Goal: Transaction & Acquisition: Purchase product/service

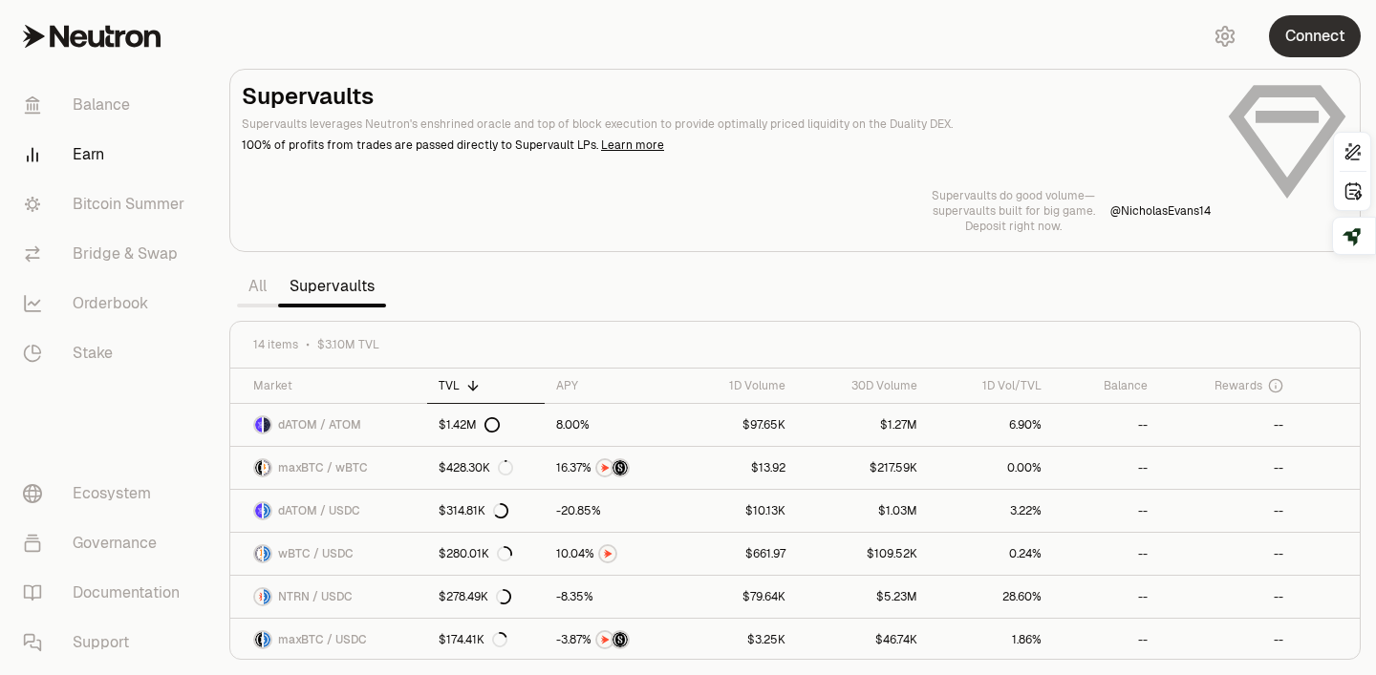
click at [1301, 45] on button "Connect" at bounding box center [1315, 36] width 92 height 42
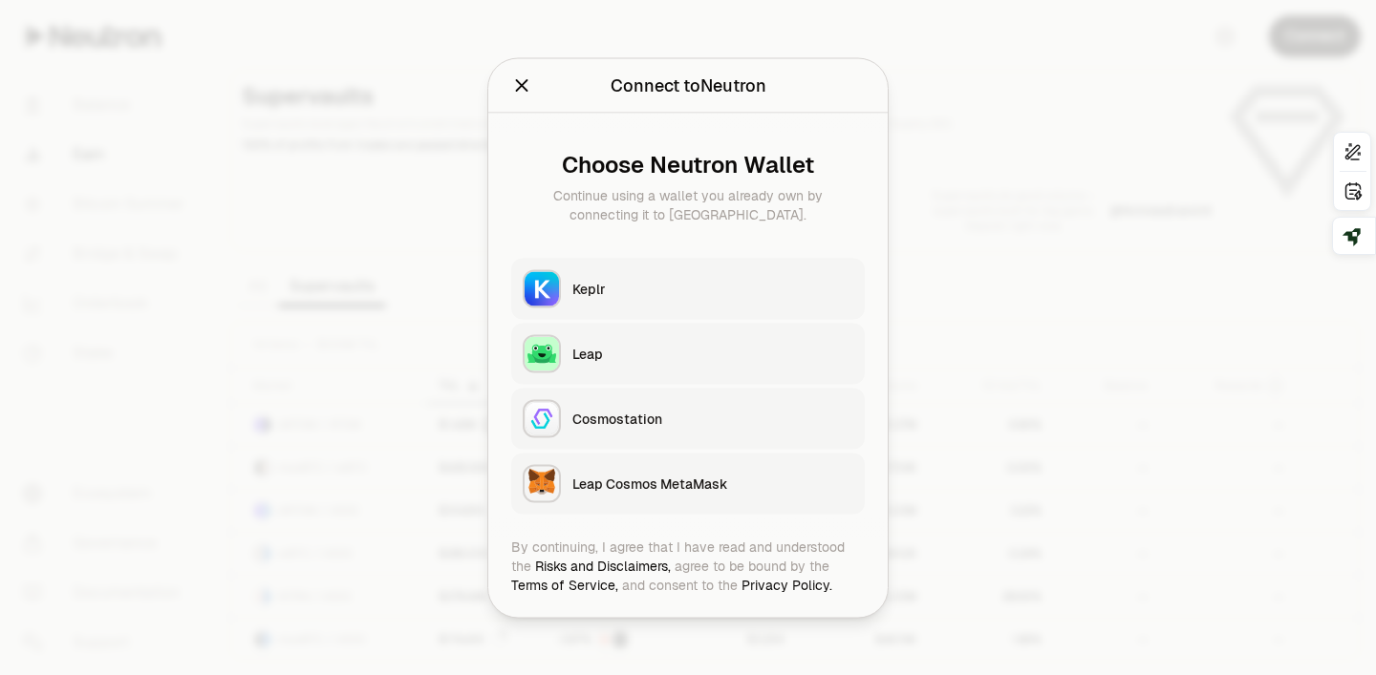
click at [703, 276] on button "Keplr" at bounding box center [687, 288] width 353 height 61
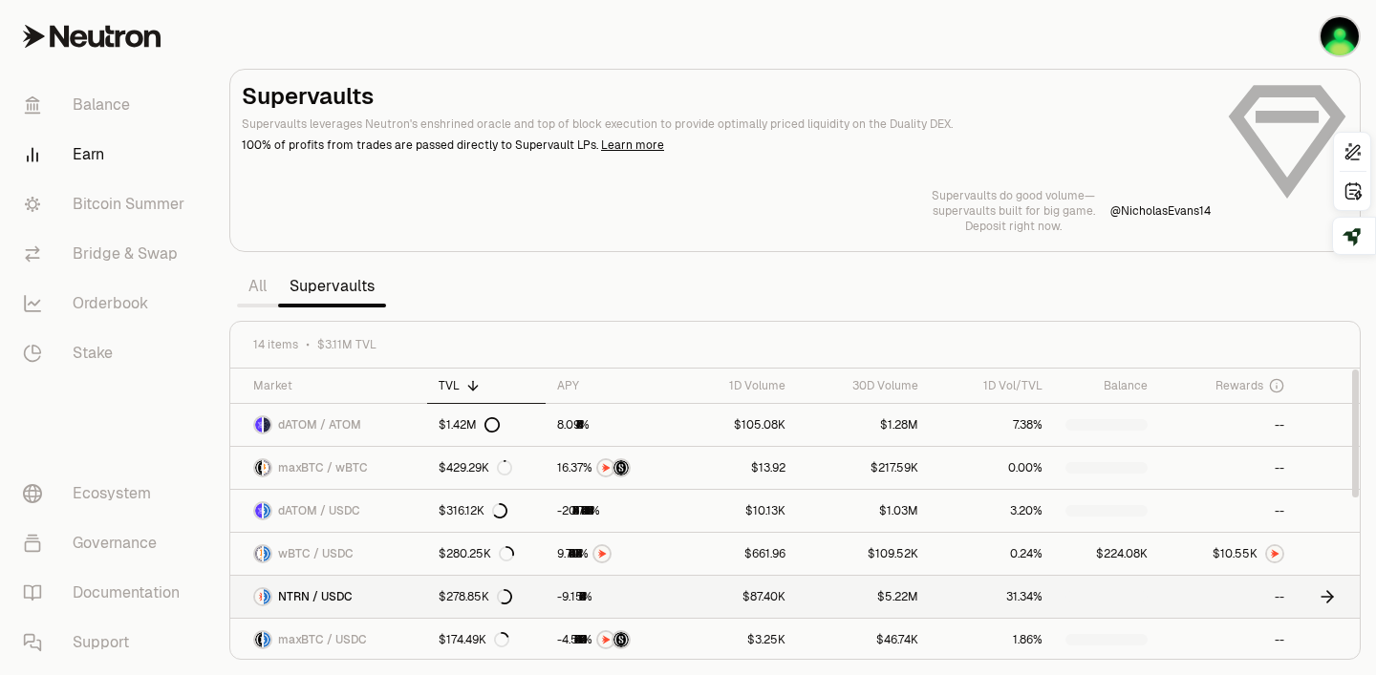
scroll to position [53, 0]
